Goal: Task Accomplishment & Management: Complete application form

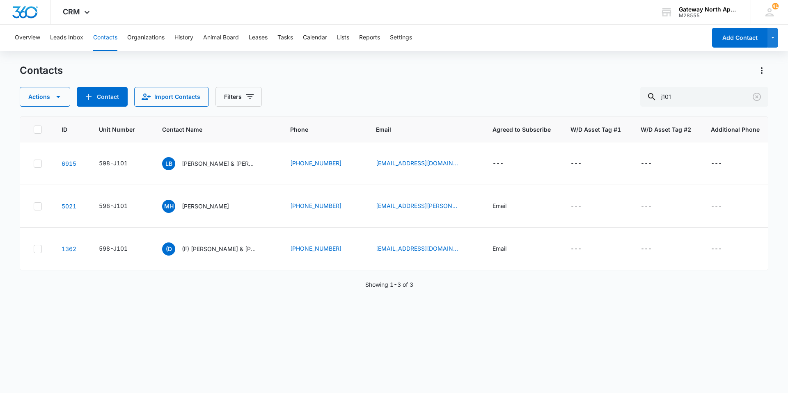
drag, startPoint x: 713, startPoint y: 99, endPoint x: 597, endPoint y: 98, distance: 116.9
click at [597, 98] on div "Actions Contact Import Contacts Filters j101" at bounding box center [394, 97] width 748 height 20
type input "q106"
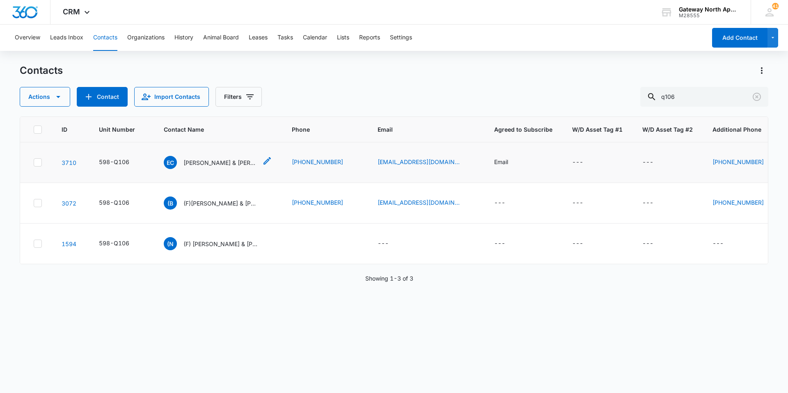
click at [228, 163] on p "[PERSON_NAME] & [PERSON_NAME]" at bounding box center [220, 162] width 74 height 9
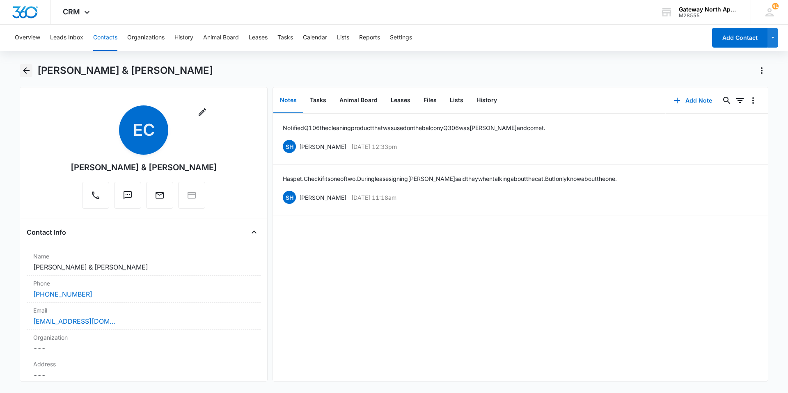
click at [24, 68] on icon "Back" at bounding box center [26, 71] width 10 height 10
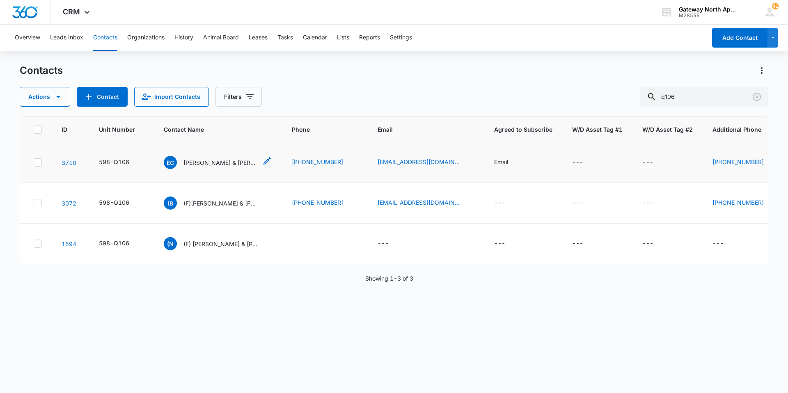
click at [228, 163] on p "[PERSON_NAME] & [PERSON_NAME]" at bounding box center [220, 162] width 74 height 9
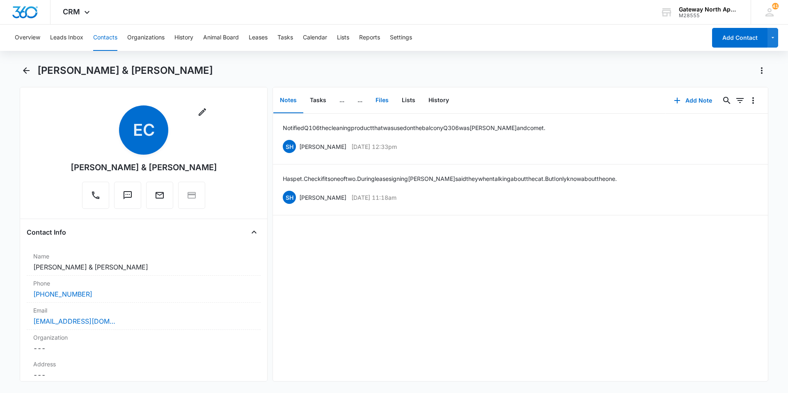
click at [384, 98] on button "Files" at bounding box center [382, 100] width 26 height 25
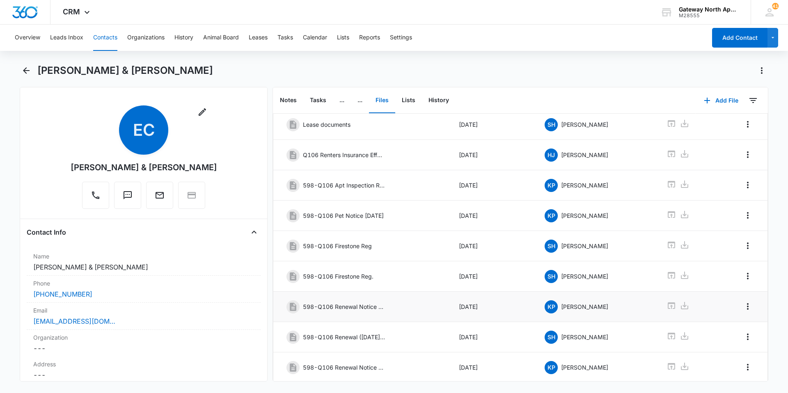
scroll to position [110, 0]
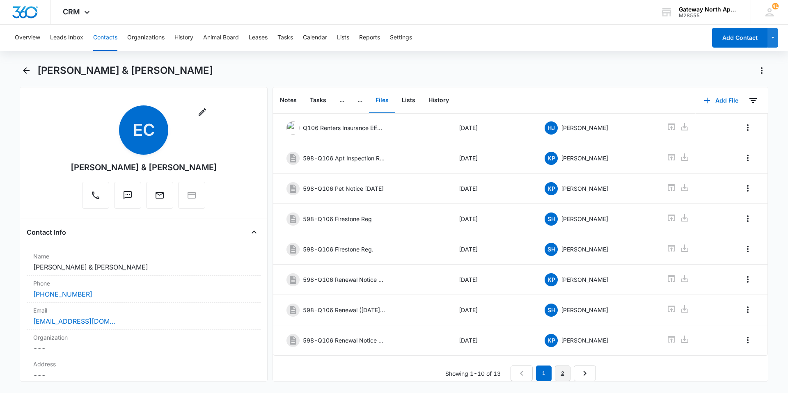
drag, startPoint x: 558, startPoint y: 370, endPoint x: 558, endPoint y: 364, distance: 7.0
click at [559, 370] on link "2" at bounding box center [563, 374] width 16 height 16
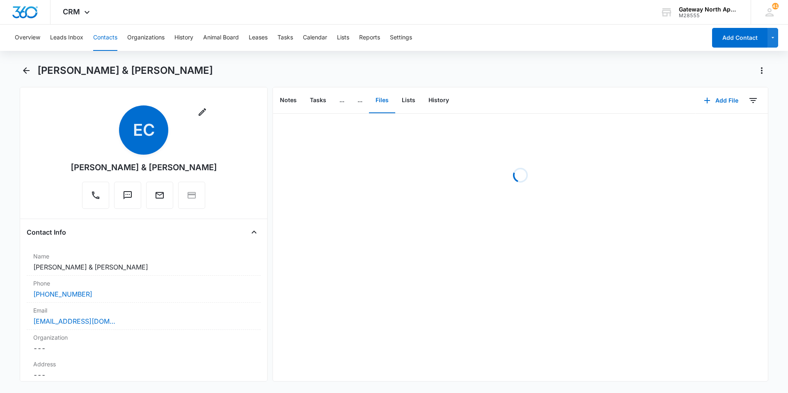
scroll to position [0, 0]
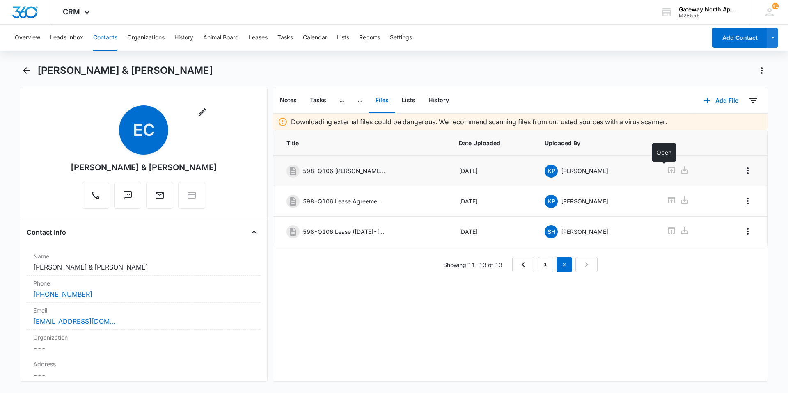
click at [666, 169] on icon at bounding box center [671, 170] width 10 height 10
click at [26, 70] on icon "Back" at bounding box center [26, 70] width 7 height 7
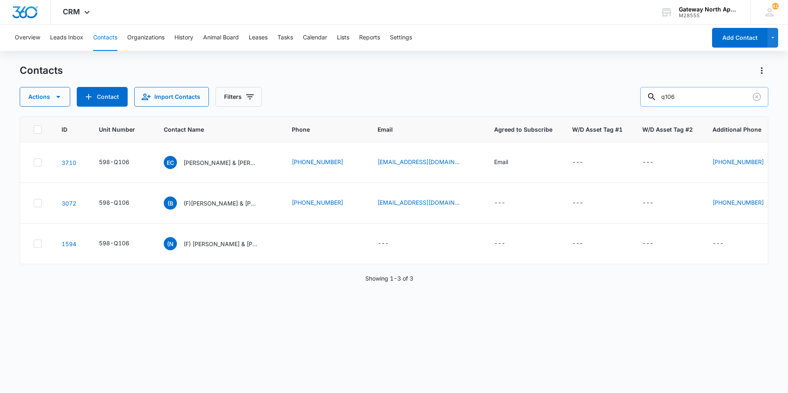
click at [713, 100] on input "q106" at bounding box center [704, 97] width 128 height 20
type input "q103"
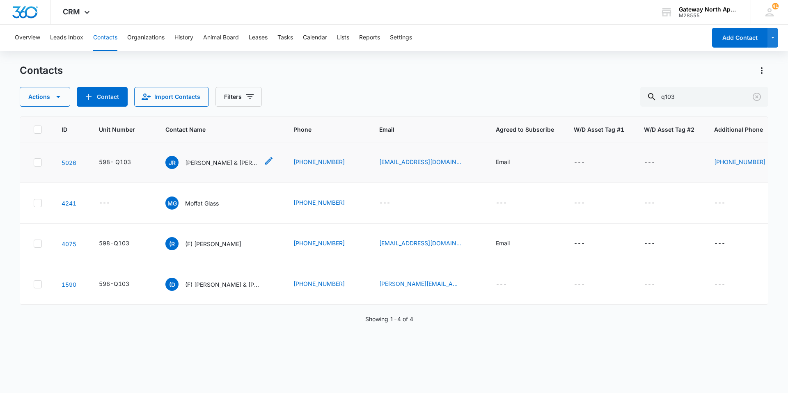
click at [226, 165] on p "[PERSON_NAME] & [PERSON_NAME]" at bounding box center [222, 162] width 74 height 9
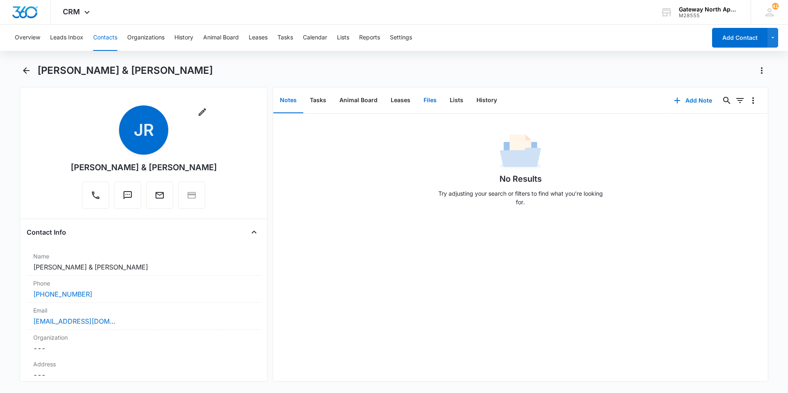
click at [429, 103] on button "Files" at bounding box center [430, 100] width 26 height 25
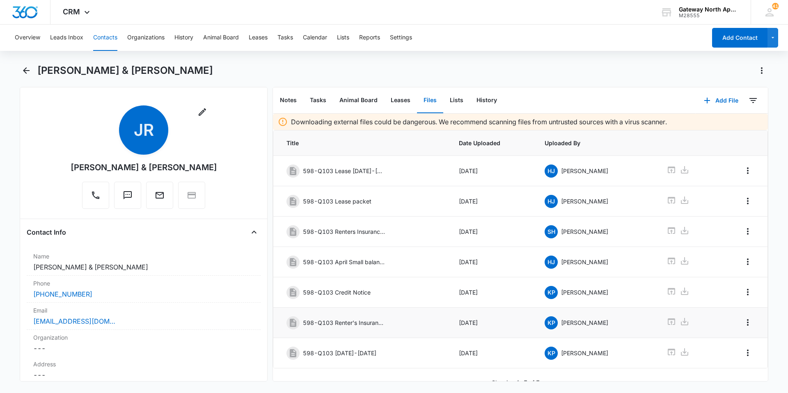
scroll to position [12, 0]
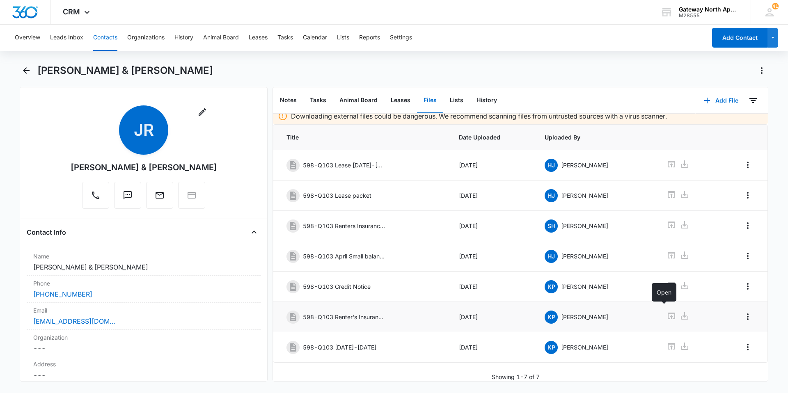
click at [668, 313] on icon at bounding box center [671, 316] width 7 height 7
click at [110, 39] on button "Contacts" at bounding box center [105, 38] width 24 height 26
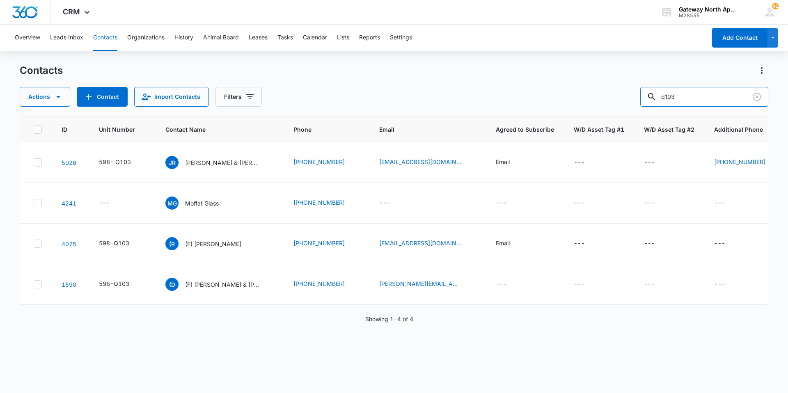
drag, startPoint x: 714, startPoint y: 92, endPoint x: 631, endPoint y: 100, distance: 83.2
click at [634, 95] on div "Actions Contact Import Contacts Filters q103" at bounding box center [394, 97] width 748 height 20
type input "l107"
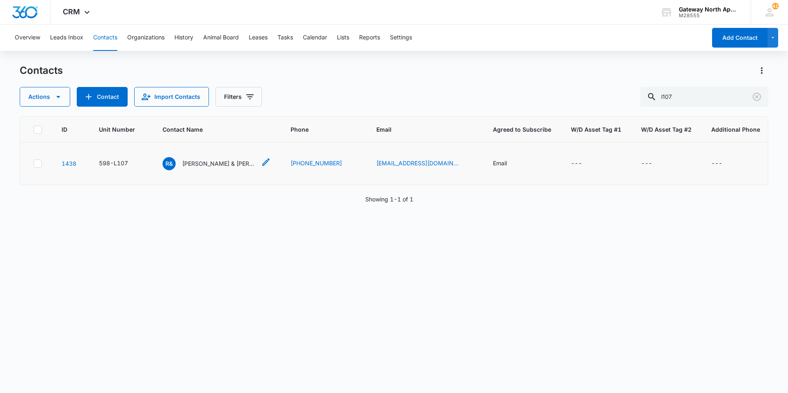
click at [212, 165] on p "[PERSON_NAME] & [PERSON_NAME] "[PERSON_NAME]" [PERSON_NAME]" at bounding box center [219, 163] width 74 height 9
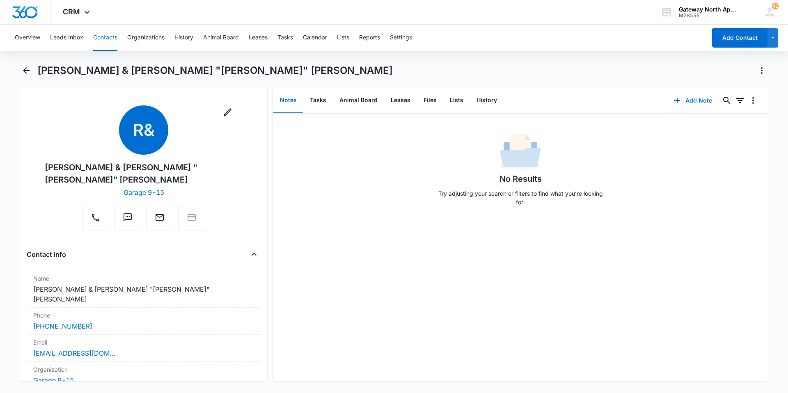
click at [106, 30] on button "Contacts" at bounding box center [105, 38] width 24 height 26
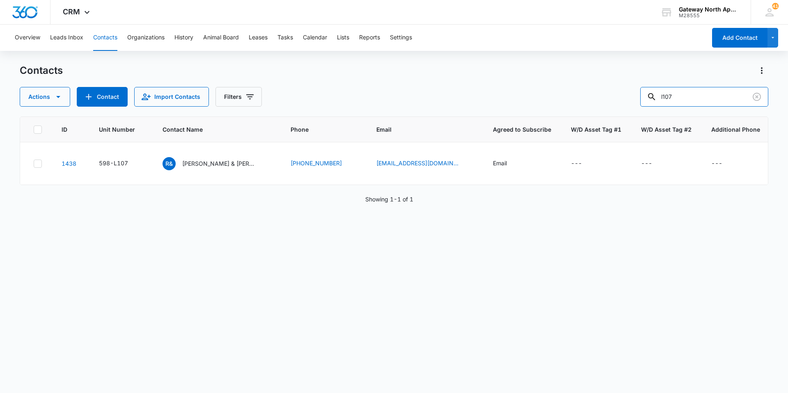
drag, startPoint x: 689, startPoint y: 94, endPoint x: 574, endPoint y: 80, distance: 116.1
click at [575, 91] on div "Actions Contact Import Contacts Filters l107" at bounding box center [394, 97] width 748 height 20
type input "d201"
click at [226, 161] on p "[PERSON_NAME] & [PERSON_NAME] & [PERSON_NAME]" at bounding box center [220, 163] width 74 height 9
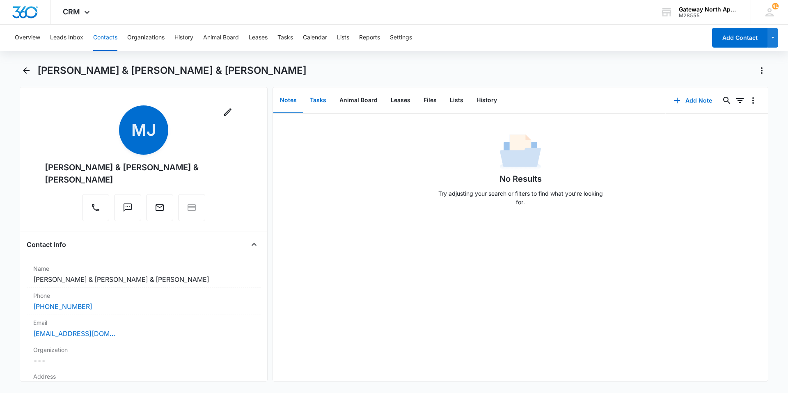
click at [324, 100] on button "Tasks" at bounding box center [318, 100] width 30 height 25
click at [688, 97] on button "Add Task" at bounding box center [693, 101] width 54 height 20
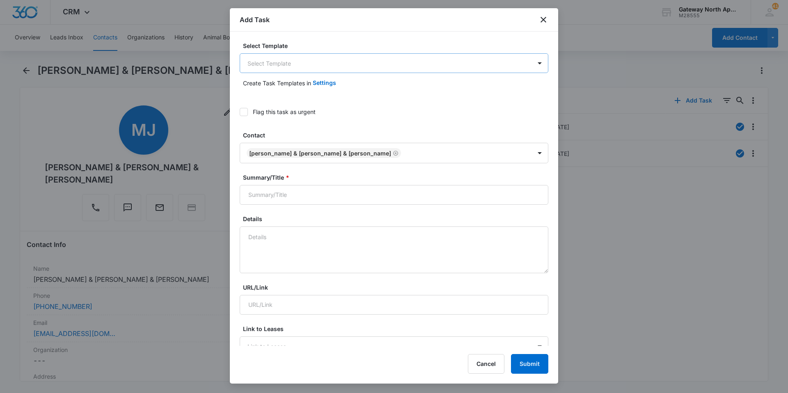
click at [361, 67] on body "CRM Apps Reputation Websites Forms CRM Email Social Content Ads Intelligence Fi…" at bounding box center [394, 196] width 788 height 393
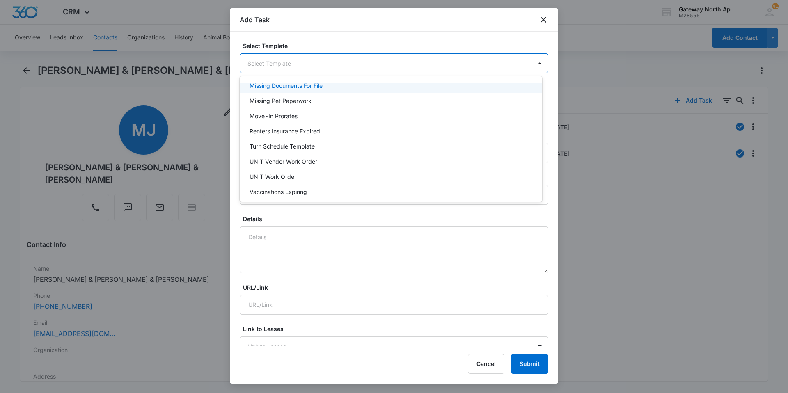
scroll to position [73, 0]
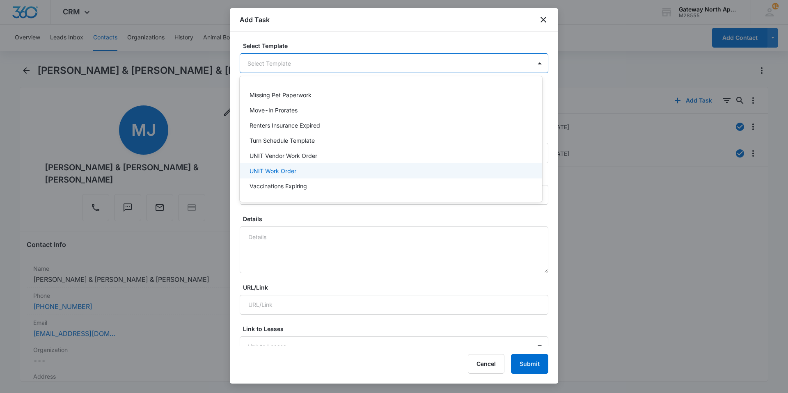
click at [294, 175] on p "UNIT Work Order" at bounding box center [272, 171] width 47 height 9
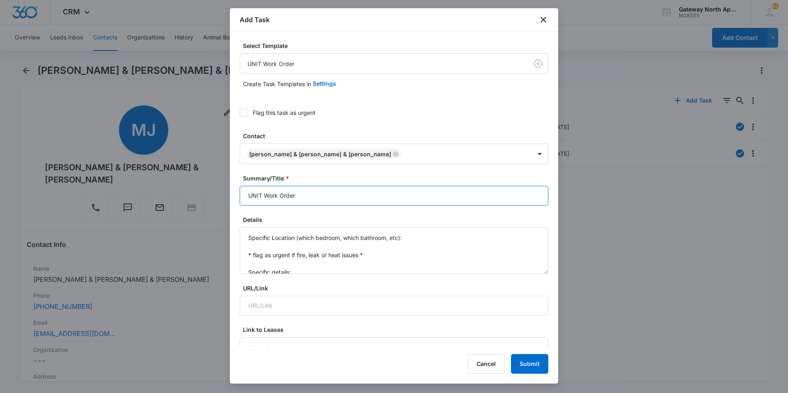
drag, startPoint x: 262, startPoint y: 194, endPoint x: 238, endPoint y: 194, distance: 24.2
click at [238, 194] on div "Select Template UNIT Work Order Create Task Templates in Settings Flag this tas…" at bounding box center [394, 189] width 328 height 314
type input "D201 Work Order"
drag, startPoint x: 306, startPoint y: 270, endPoint x: 217, endPoint y: 222, distance: 100.4
click at [219, 222] on body "CRM Apps Reputation Websites Forms CRM Email Social Content Ads Intelligence Fi…" at bounding box center [394, 196] width 788 height 393
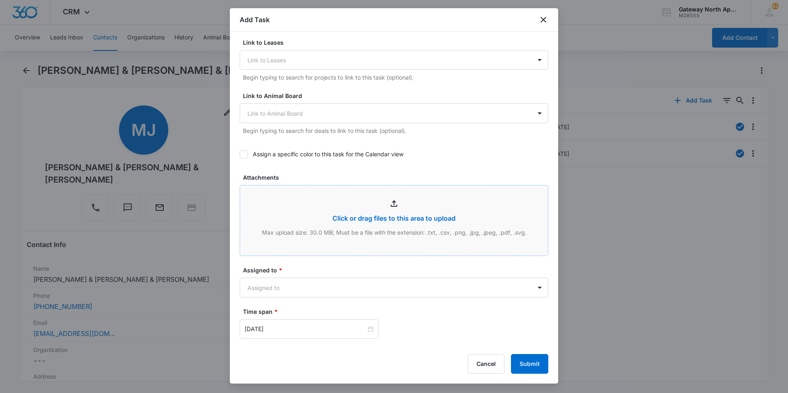
scroll to position [410, 0]
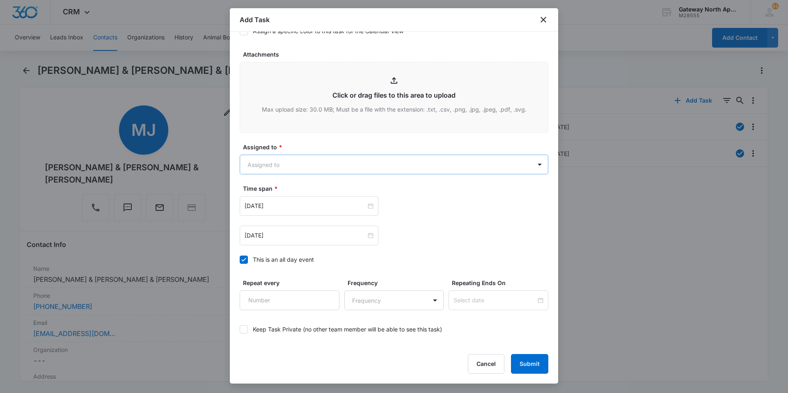
type textarea "Fridge not working, left message with answering service, called back and no ans…"
click at [295, 164] on body "CRM Apps Reputation Websites Forms CRM Email Social Content Ads Intelligence Fi…" at bounding box center [394, 196] width 788 height 393
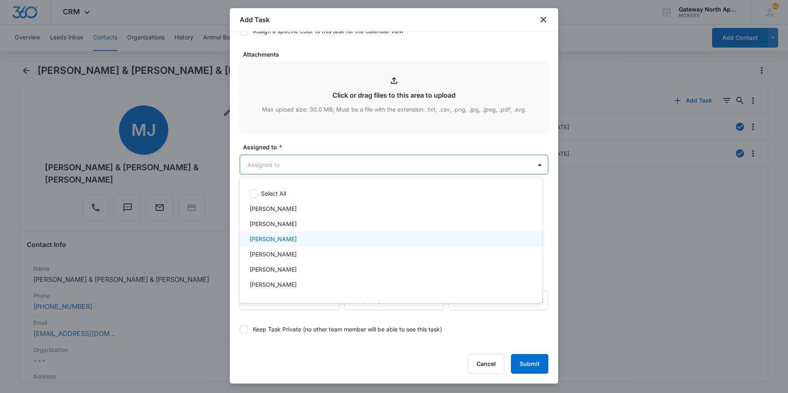
click at [279, 234] on div "[PERSON_NAME]" at bounding box center [391, 238] width 302 height 15
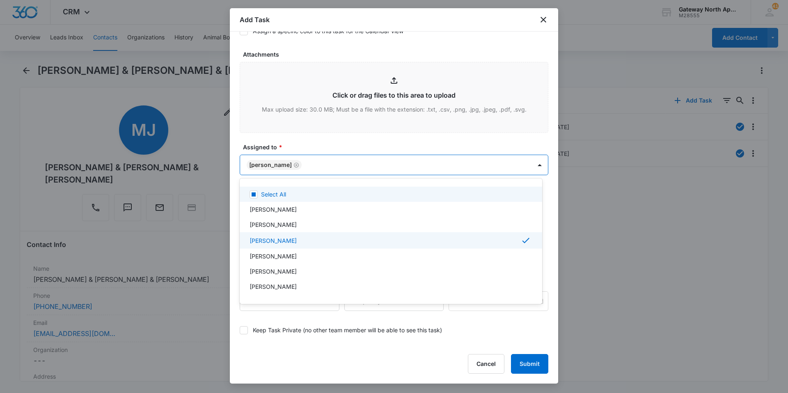
click at [327, 165] on div at bounding box center [394, 196] width 788 height 393
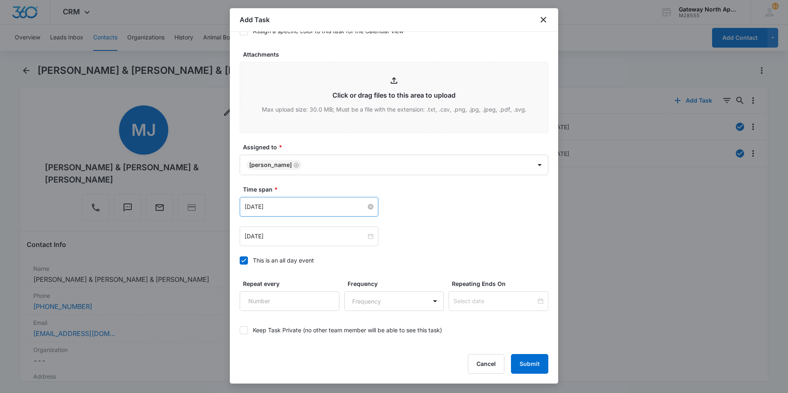
click at [279, 210] on input "[DATE]" at bounding box center [305, 206] width 121 height 9
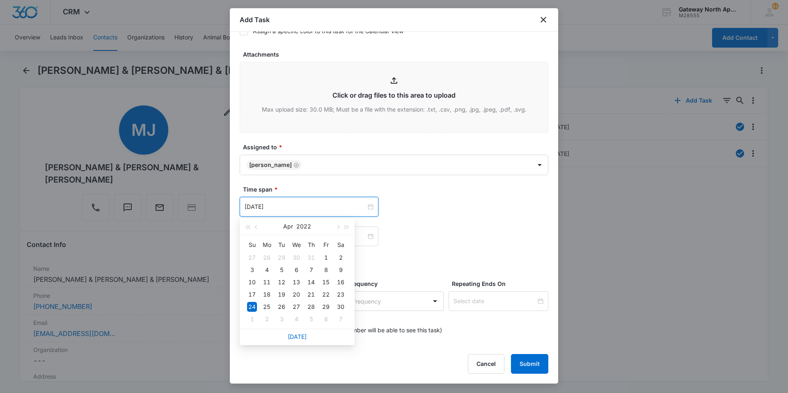
click at [306, 339] on div "[DATE]" at bounding box center [297, 337] width 115 height 16
click at [304, 338] on link "[DATE]" at bounding box center [297, 336] width 19 height 7
type input "[DATE]"
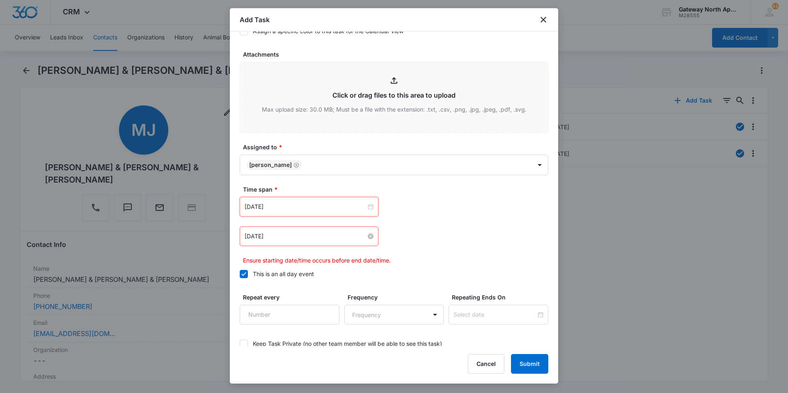
click at [337, 237] on input "[DATE]" at bounding box center [305, 236] width 121 height 9
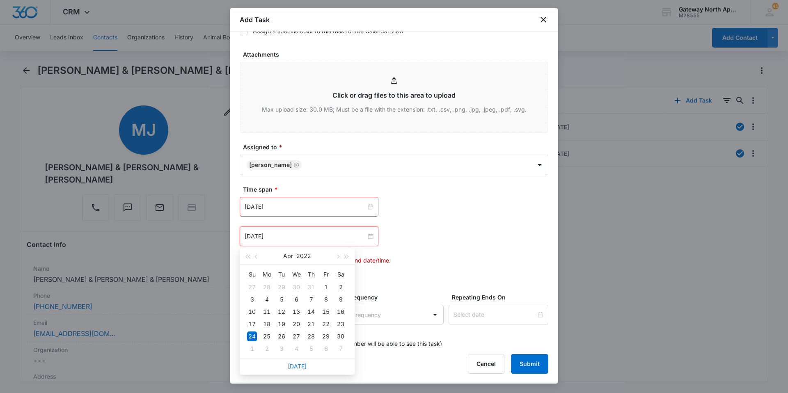
click at [291, 366] on link "[DATE]" at bounding box center [297, 366] width 19 height 7
type input "[DATE]"
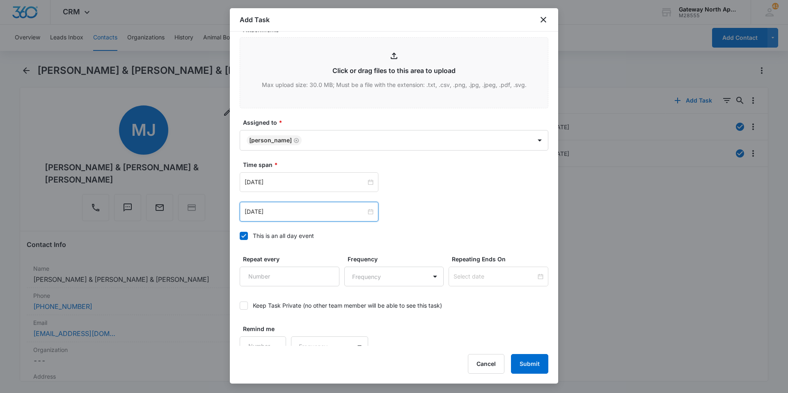
scroll to position [445, 0]
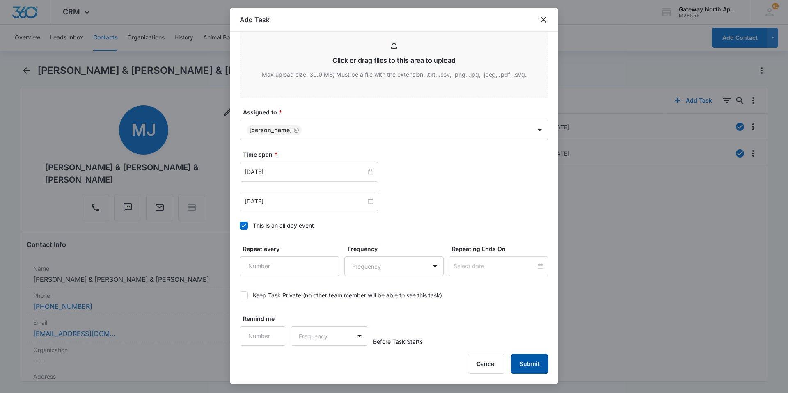
click at [518, 370] on button "Submit" at bounding box center [529, 364] width 37 height 20
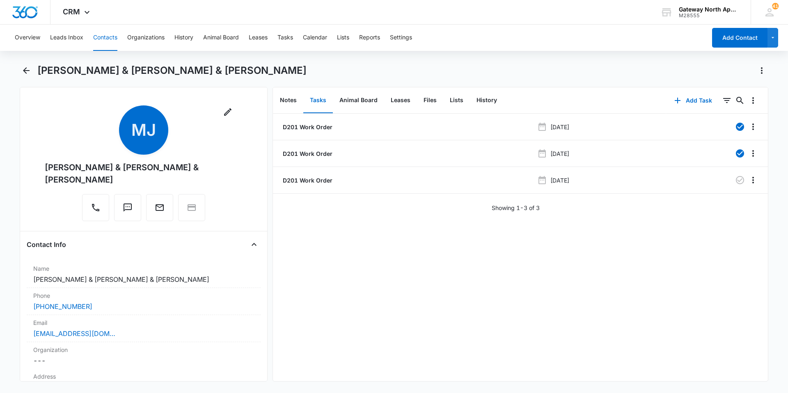
click at [104, 37] on button "Contacts" at bounding box center [105, 38] width 24 height 26
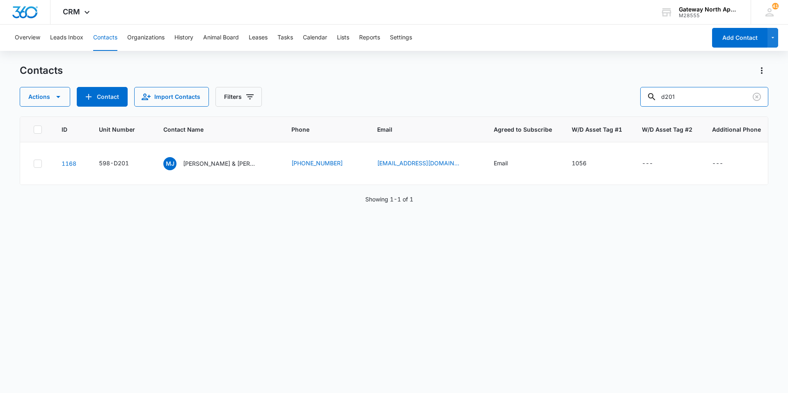
drag, startPoint x: 694, startPoint y: 96, endPoint x: 604, endPoint y: 92, distance: 90.4
click at [604, 92] on div "Actions Contact Import Contacts Filters d201" at bounding box center [394, 97] width 748 height 20
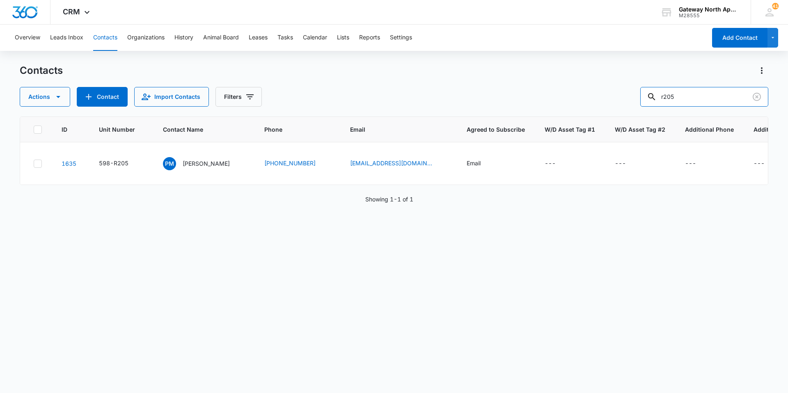
drag, startPoint x: 698, startPoint y: 101, endPoint x: 634, endPoint y: 98, distance: 63.7
click at [634, 98] on div "Actions Contact Import Contacts Filters r205" at bounding box center [394, 97] width 748 height 20
type input "r205"
click at [758, 93] on icon "Clear" at bounding box center [757, 97] width 10 height 10
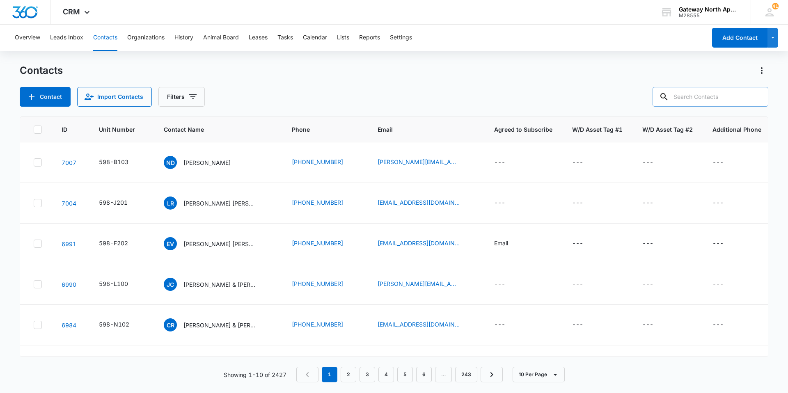
click at [104, 36] on button "Contacts" at bounding box center [105, 38] width 24 height 26
click at [702, 96] on input "text" at bounding box center [710, 97] width 116 height 20
type input "p302"
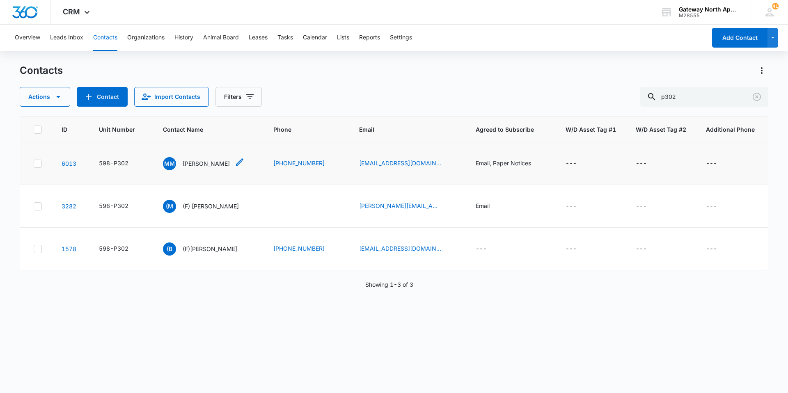
click at [207, 162] on p "[PERSON_NAME]" at bounding box center [206, 163] width 47 height 9
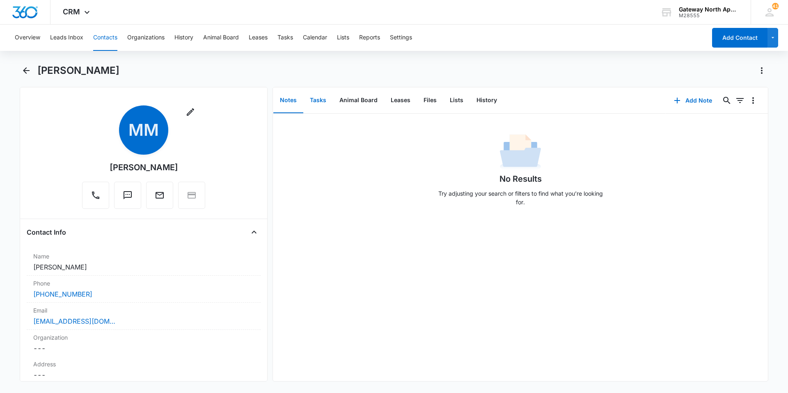
click at [325, 98] on button "Tasks" at bounding box center [318, 100] width 30 height 25
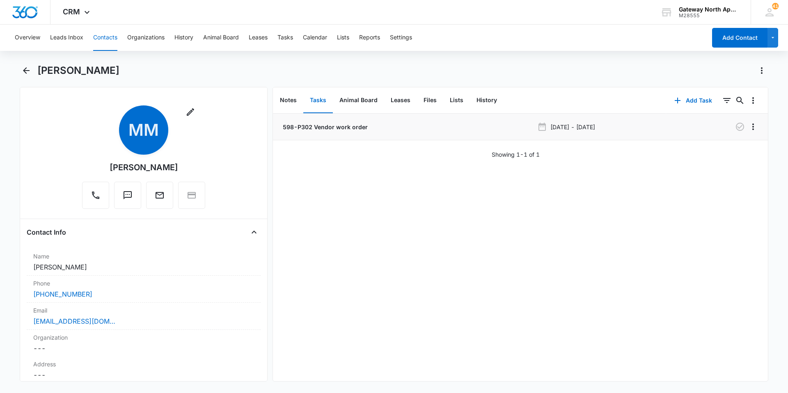
click at [341, 128] on p "598-P302 Vendor work order" at bounding box center [324, 127] width 87 height 9
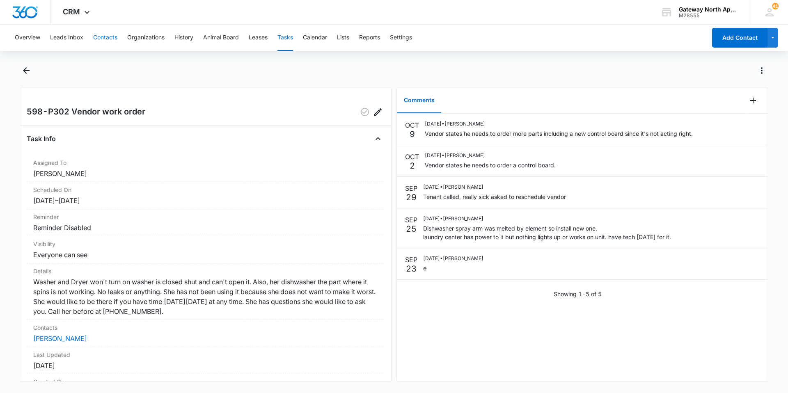
click at [112, 39] on button "Contacts" at bounding box center [105, 38] width 24 height 26
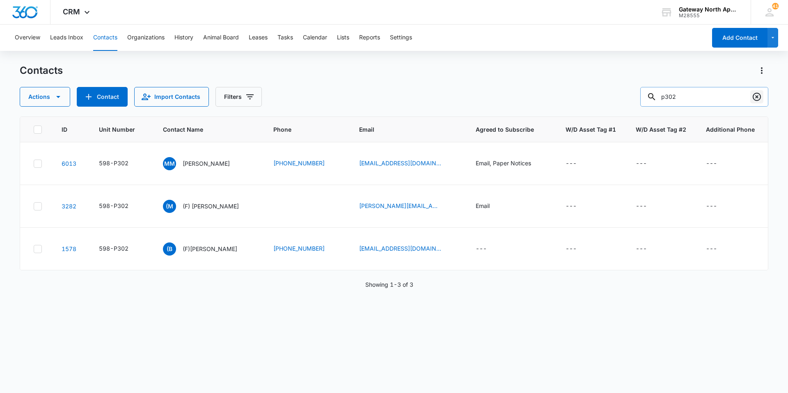
click at [754, 95] on icon "Clear" at bounding box center [757, 97] width 10 height 10
